Goal: Transaction & Acquisition: Purchase product/service

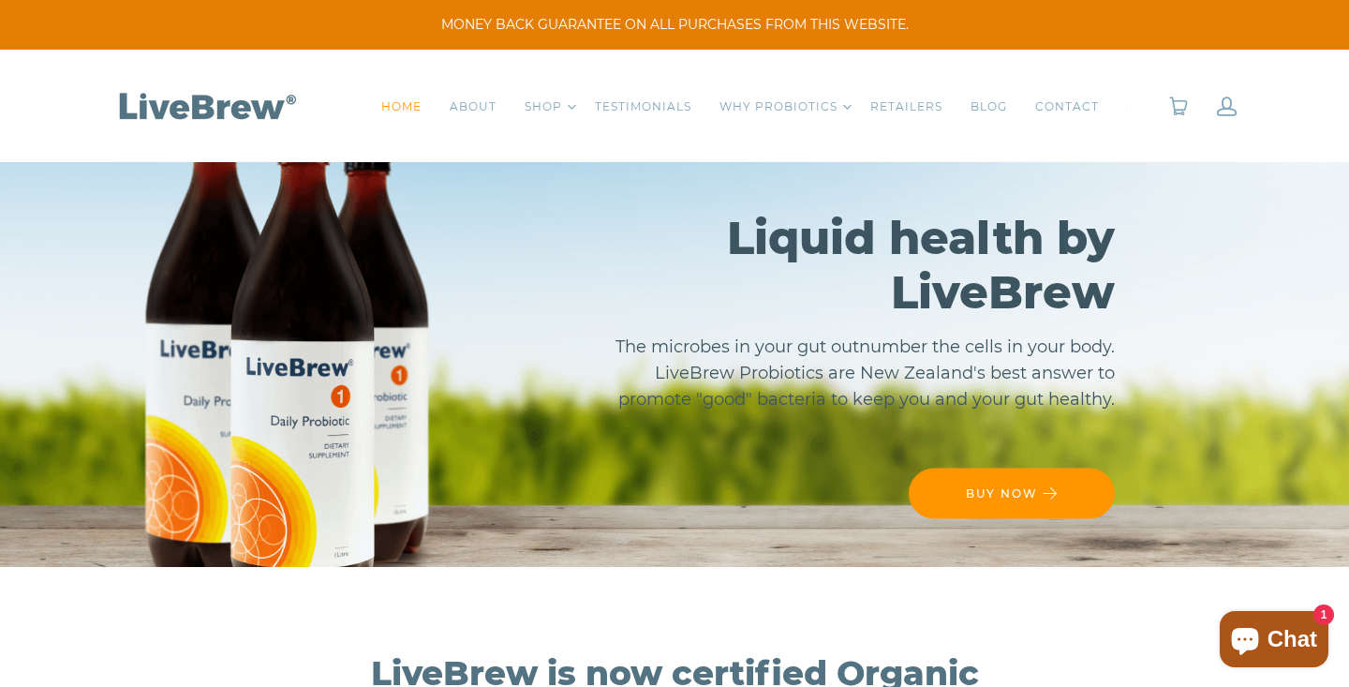
click at [952, 484] on link "BUY NOW" at bounding box center [1012, 492] width 206 height 51
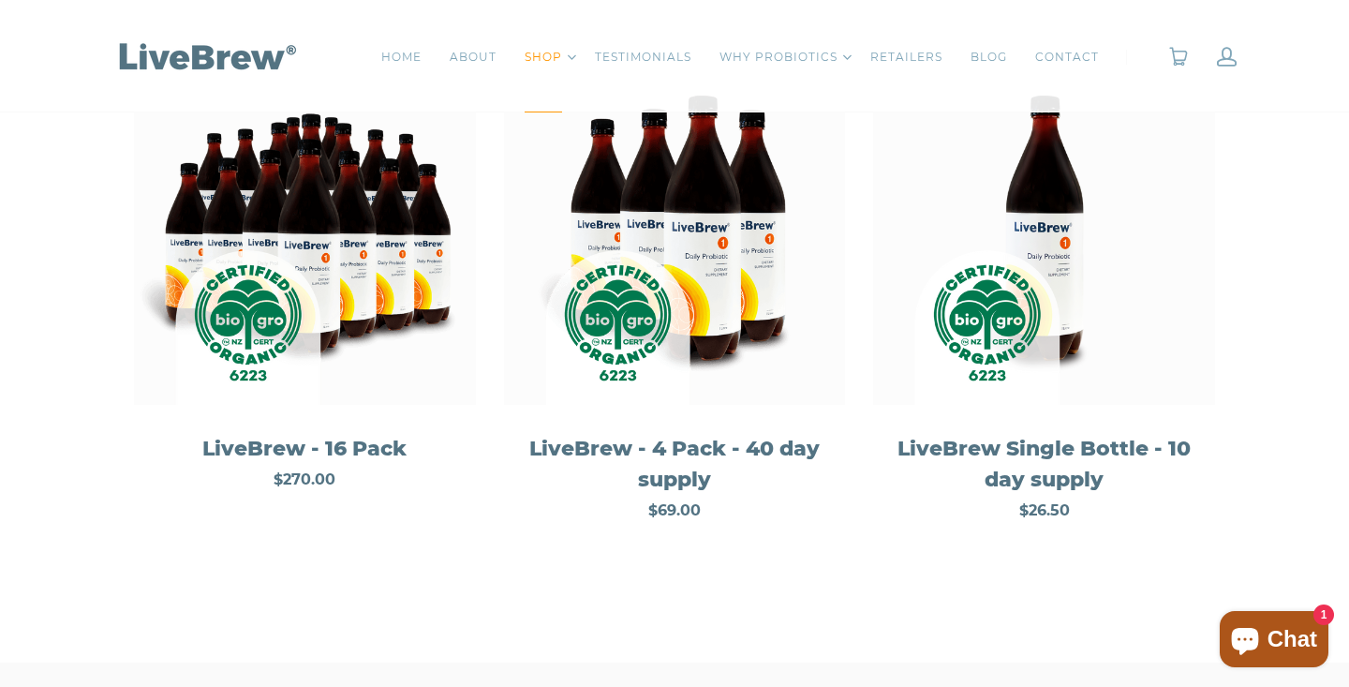
scroll to position [363, 0]
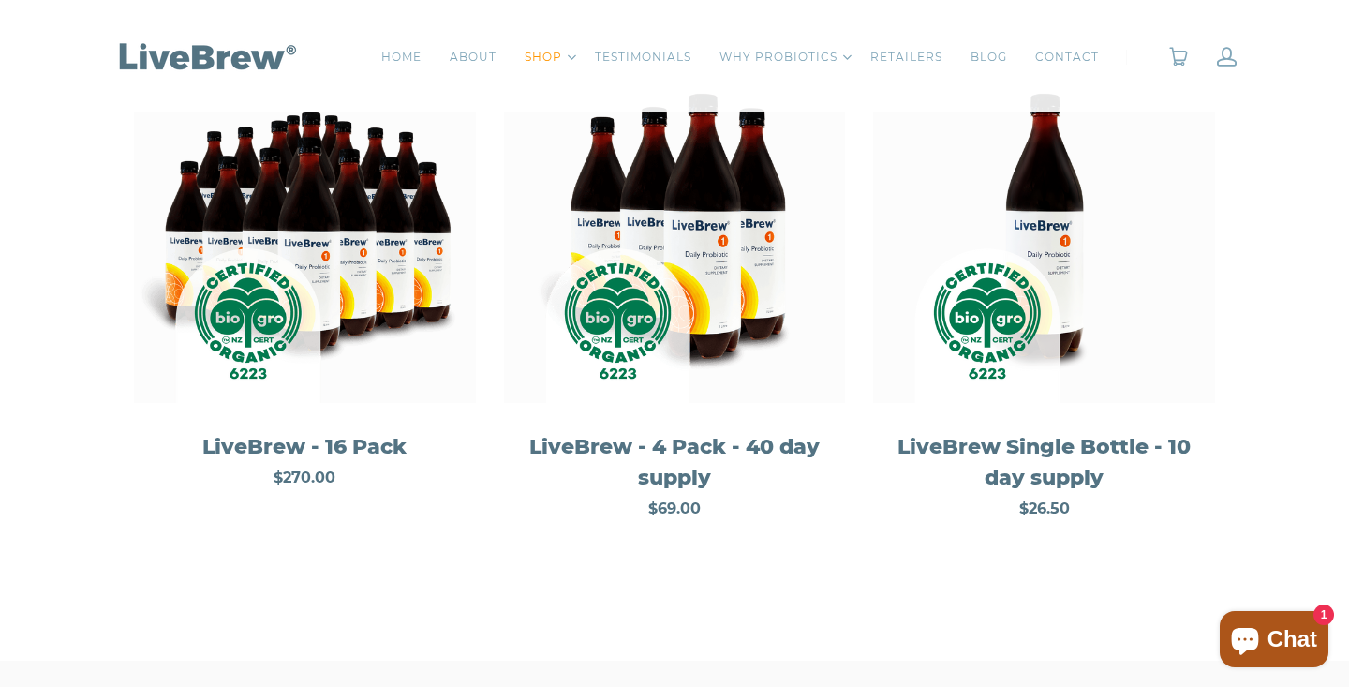
click at [674, 443] on div "LiveBrew - 4 Pack - 40 day supply" at bounding box center [675, 462] width 314 height 62
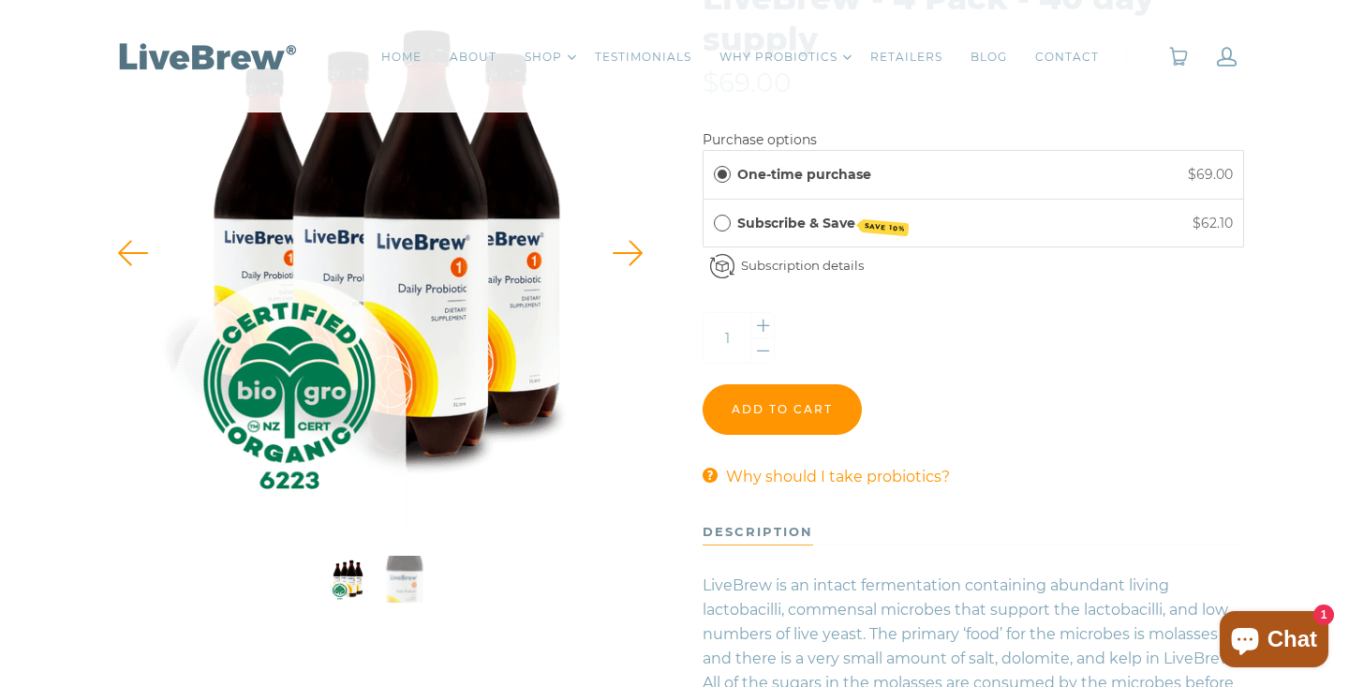
scroll to position [328, 0]
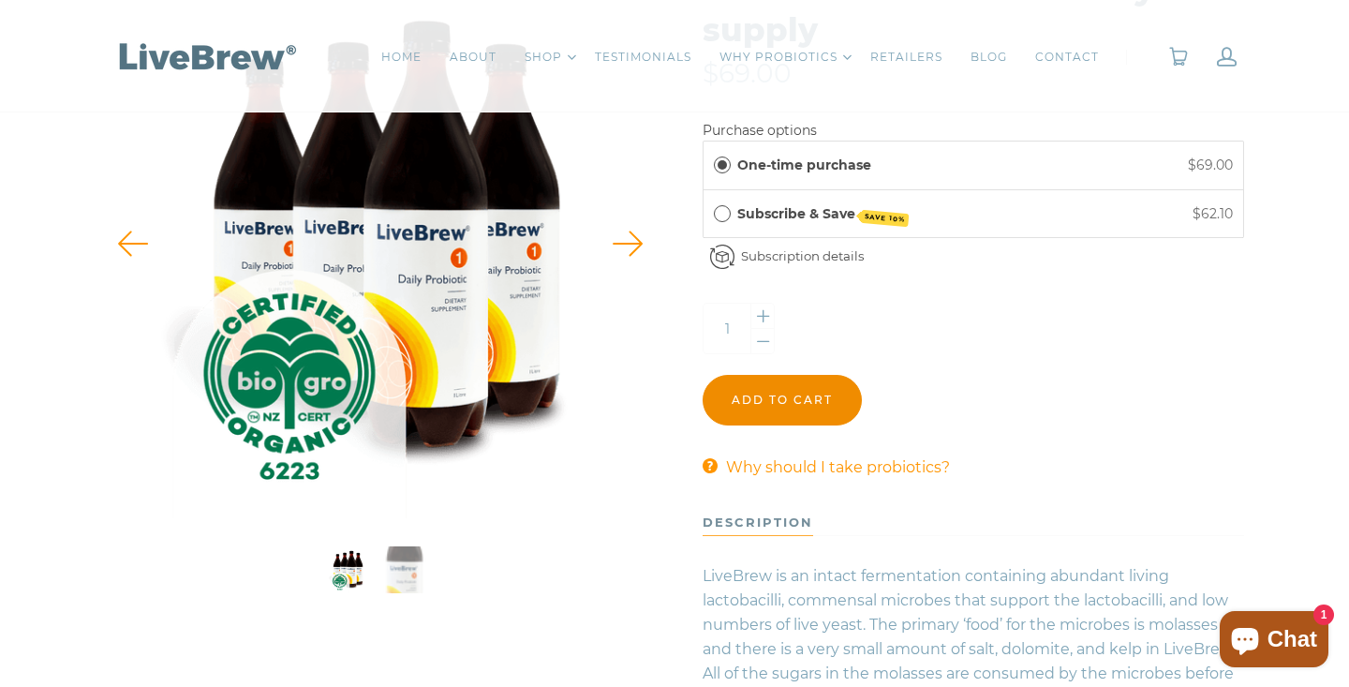
click at [786, 396] on input "Add to cart" at bounding box center [782, 400] width 159 height 51
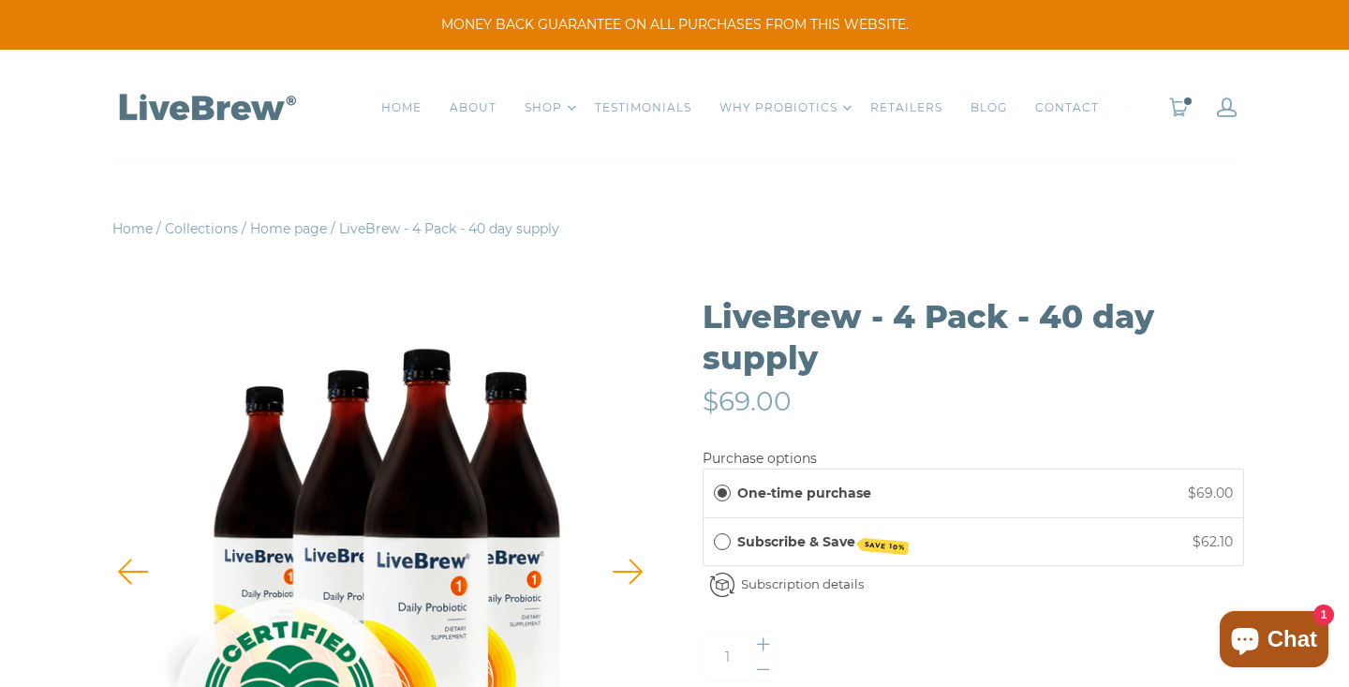
scroll to position [0, 0]
click at [1183, 102] on span "0" at bounding box center [1187, 100] width 11 height 11
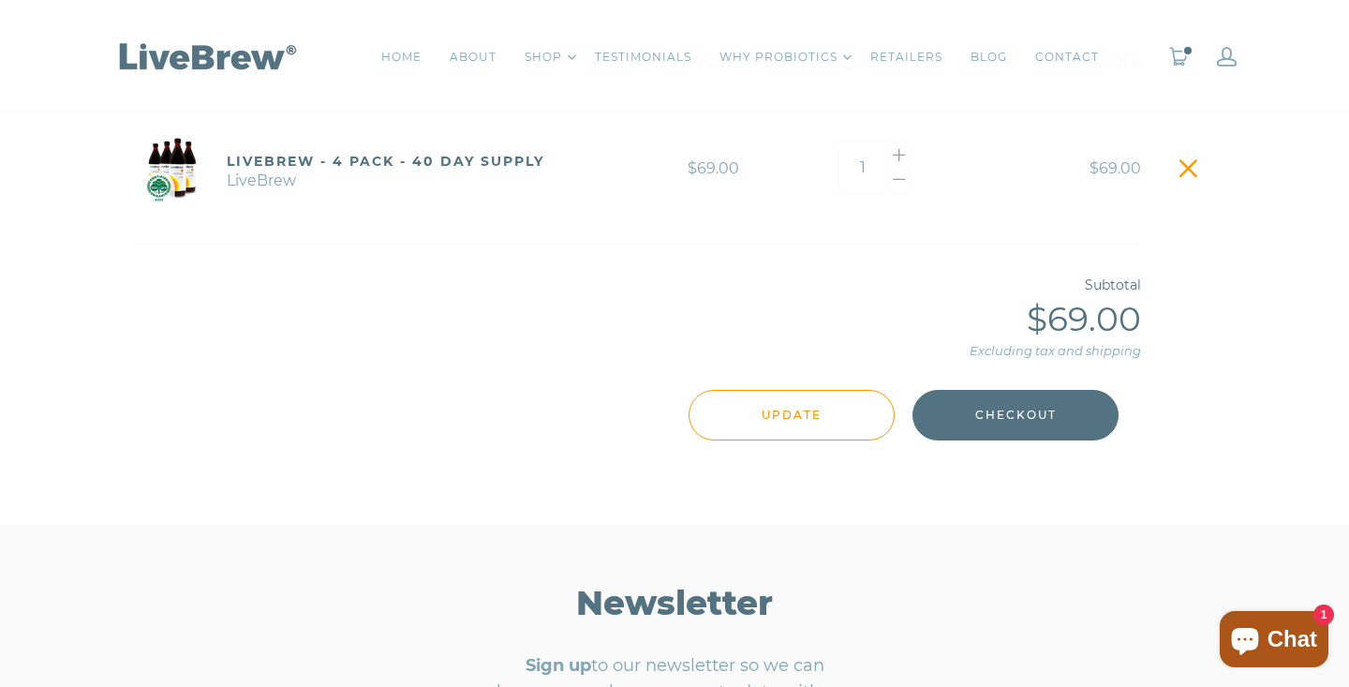
scroll to position [426, 0]
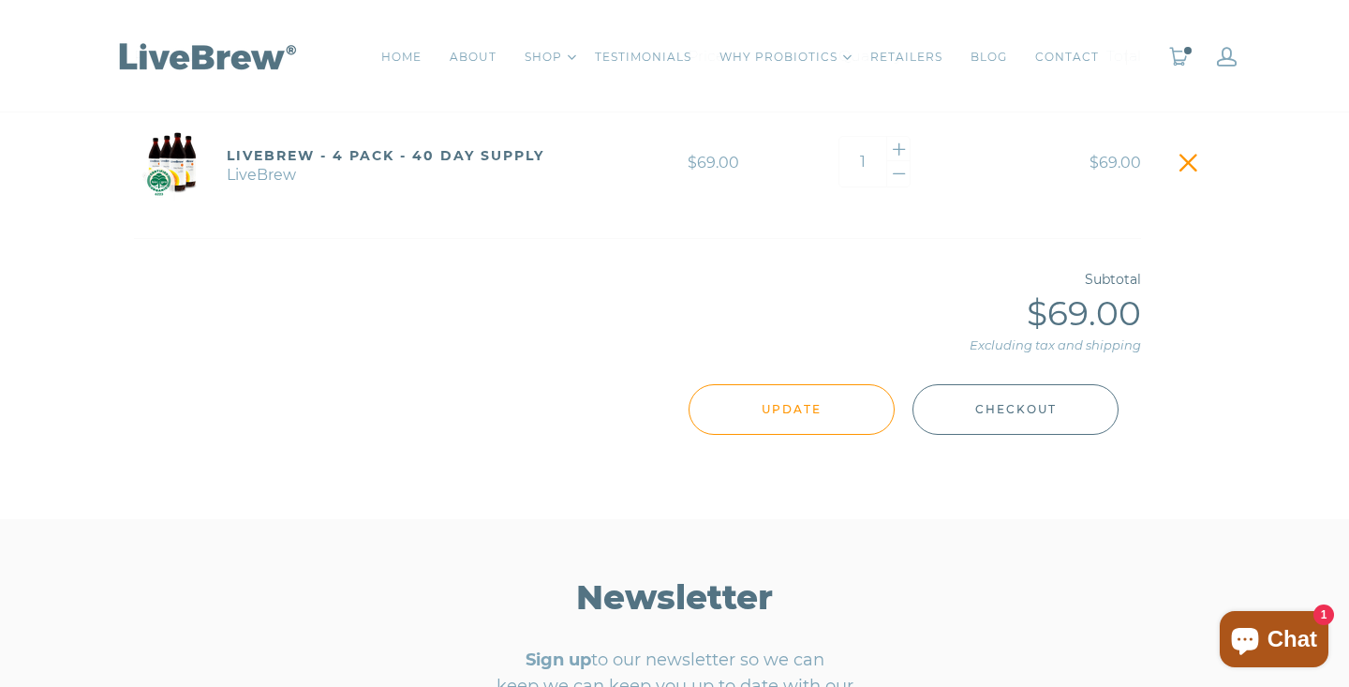
click at [1034, 408] on span "Checkout" at bounding box center [1016, 409] width 82 height 21
